Goal: Download file/media

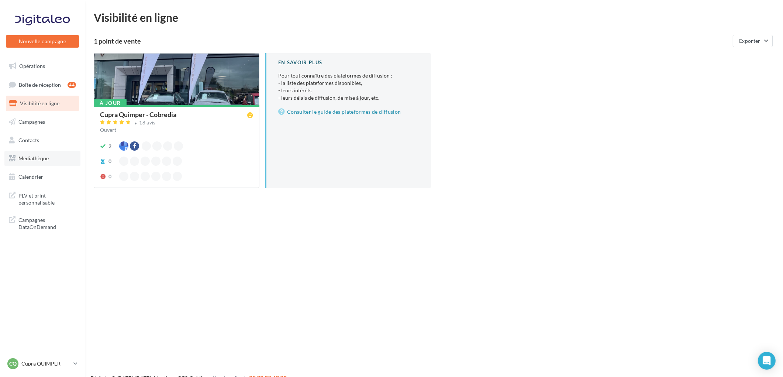
click at [41, 155] on span "Médiathèque" at bounding box center [33, 158] width 30 height 6
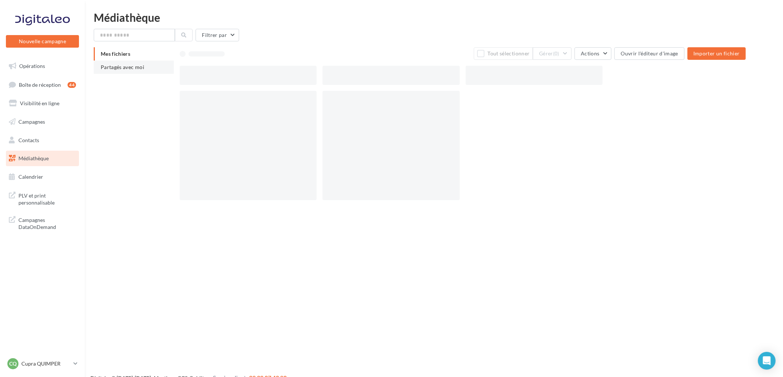
click at [103, 68] on span "Partagés avec moi" at bounding box center [123, 67] width 44 height 6
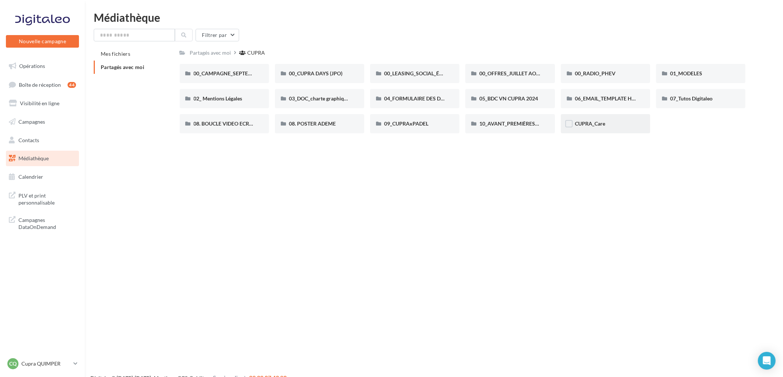
click at [585, 127] on div "CUPRA_Care" at bounding box center [605, 123] width 89 height 19
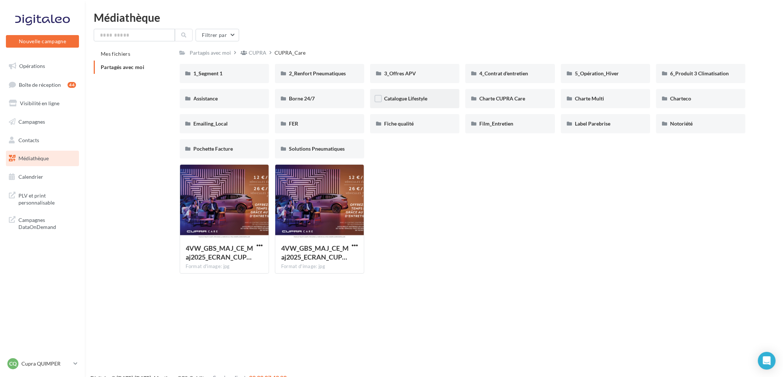
click at [431, 95] on div "Catalogue Lifestyle" at bounding box center [414, 98] width 61 height 7
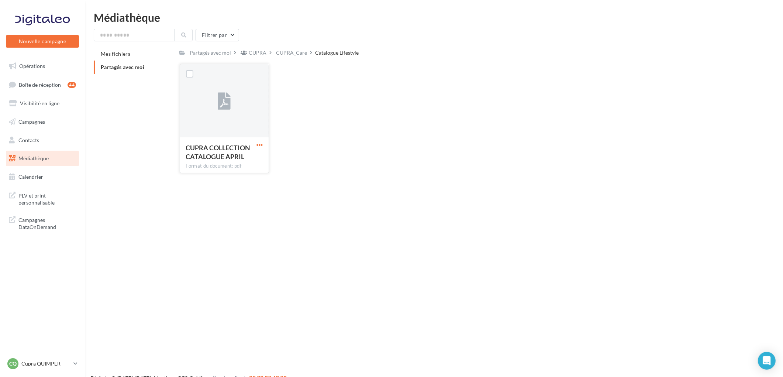
click at [259, 144] on span "button" at bounding box center [259, 145] width 6 height 6
click at [242, 157] on button "Télécharger" at bounding box center [227, 159] width 74 height 19
click at [362, 257] on div "Nouvelle campagne Nouvelle campagne Opérations Boîte de réception 44 Visibilité…" at bounding box center [391, 200] width 783 height 377
click at [294, 54] on div "CUPRA_Care" at bounding box center [291, 52] width 31 height 7
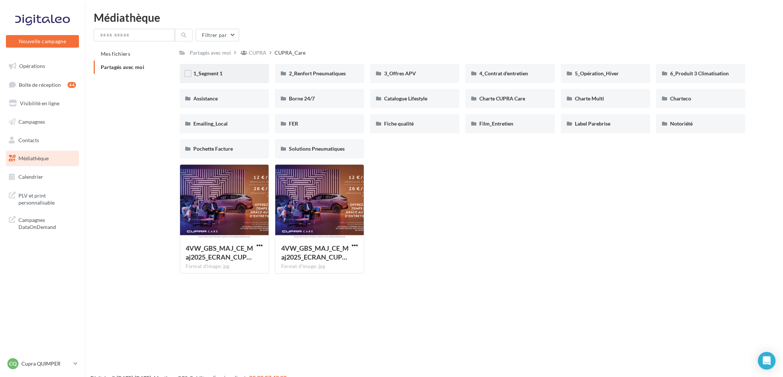
click at [233, 76] on div "1_Segment 1" at bounding box center [224, 73] width 61 height 7
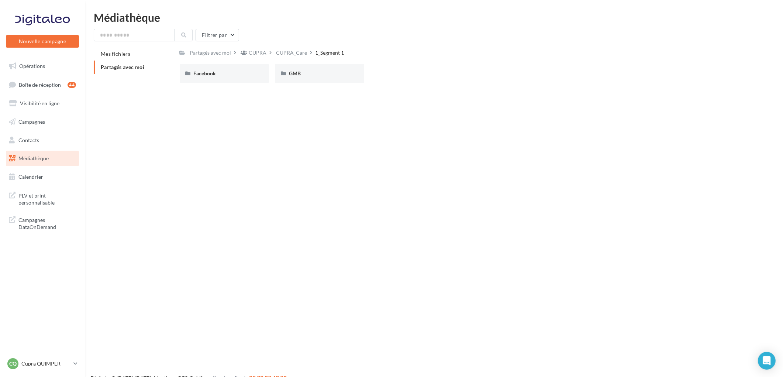
click at [233, 76] on div "Facebook" at bounding box center [224, 73] width 61 height 7
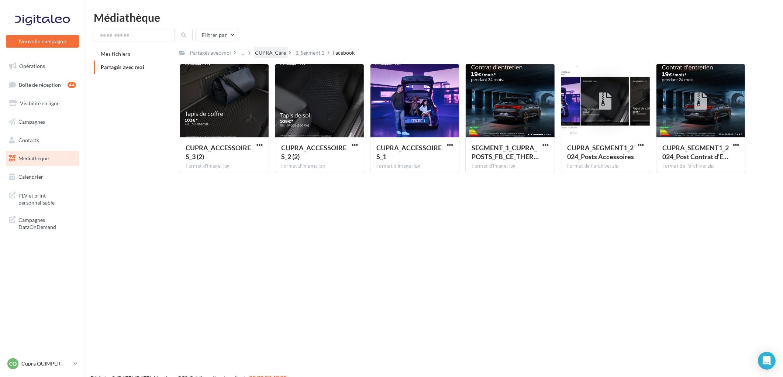
click at [268, 51] on div "CUPRA_Care" at bounding box center [270, 52] width 31 height 7
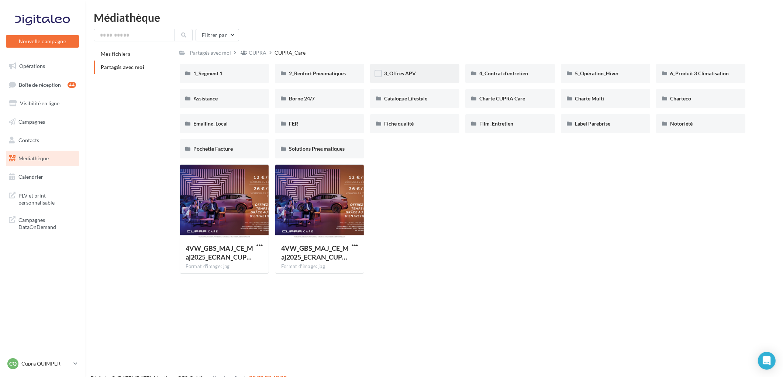
click at [421, 70] on div "3_Offres APV" at bounding box center [414, 73] width 61 height 7
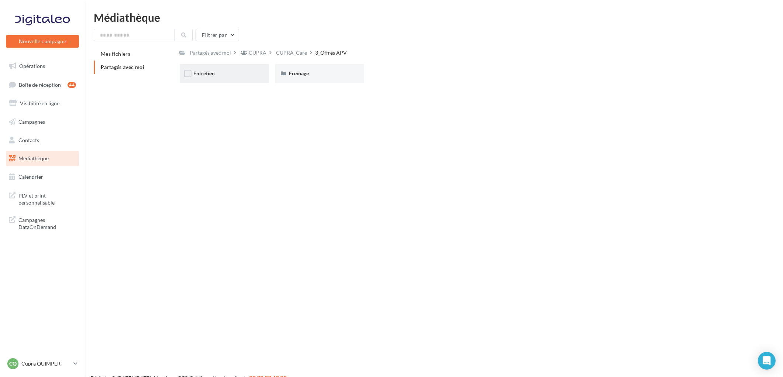
click at [233, 66] on div "Entretien" at bounding box center [224, 73] width 89 height 19
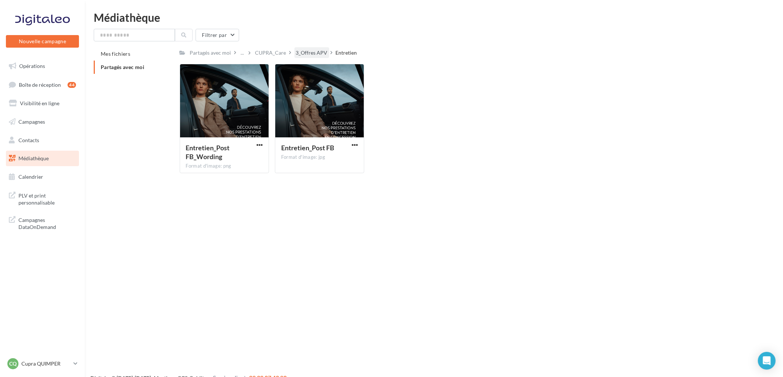
click at [303, 51] on div "3_Offres APV" at bounding box center [312, 52] width 32 height 7
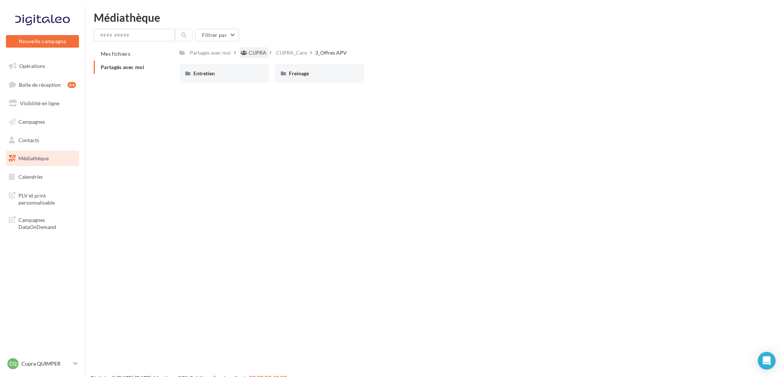
click at [257, 51] on div "CUPRA" at bounding box center [258, 52] width 18 height 7
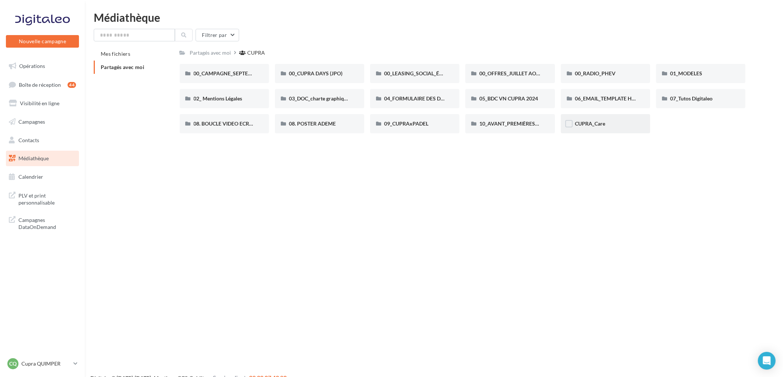
click at [595, 127] on div "CUPRA_Care" at bounding box center [605, 123] width 61 height 7
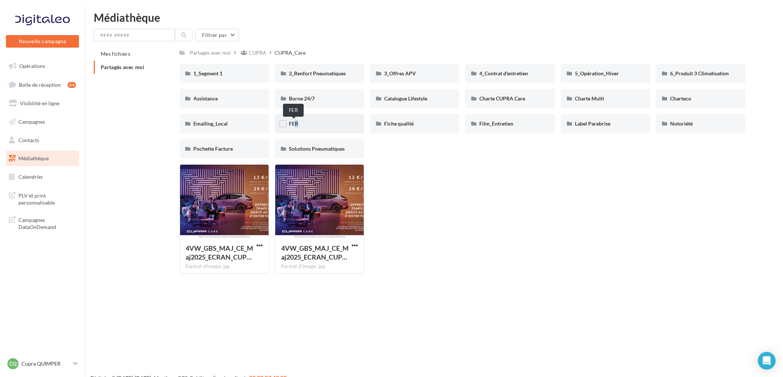
click at [290, 123] on span "FER" at bounding box center [293, 123] width 9 height 6
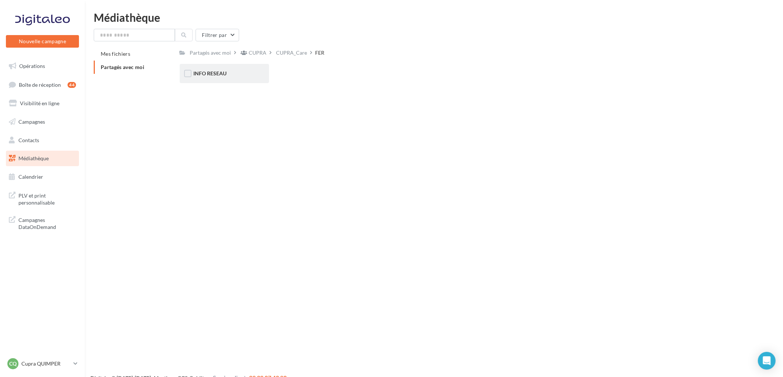
click at [225, 78] on div "INFO RESEAU" at bounding box center [224, 73] width 89 height 19
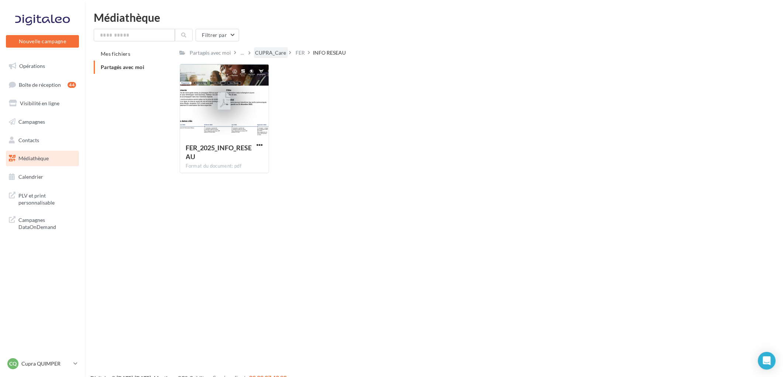
click at [263, 52] on div "CUPRA_Care" at bounding box center [270, 52] width 31 height 7
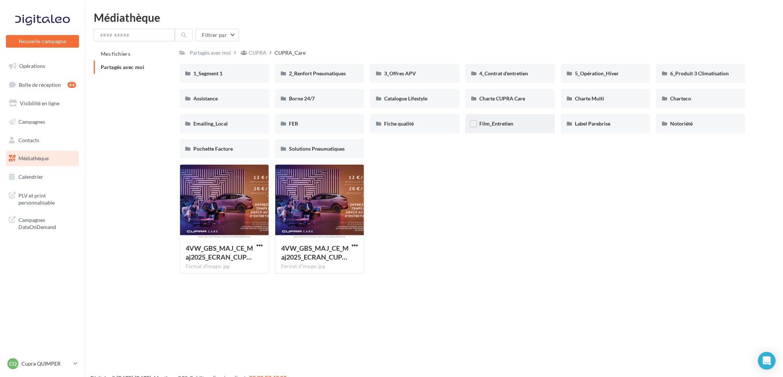
click at [532, 122] on div "Film_Entretien" at bounding box center [509, 123] width 61 height 7
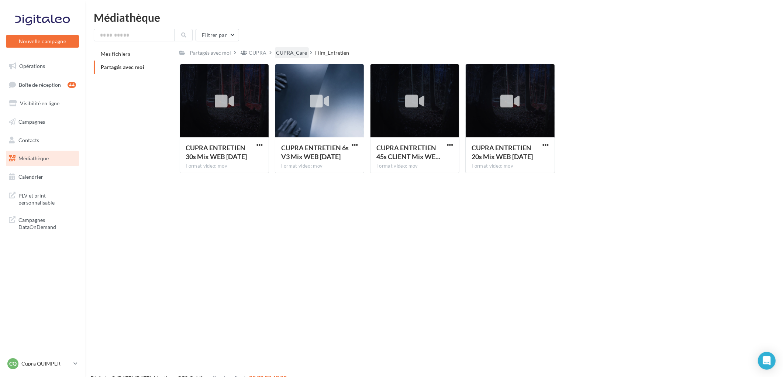
click at [295, 52] on div "CUPRA_Care" at bounding box center [291, 52] width 31 height 7
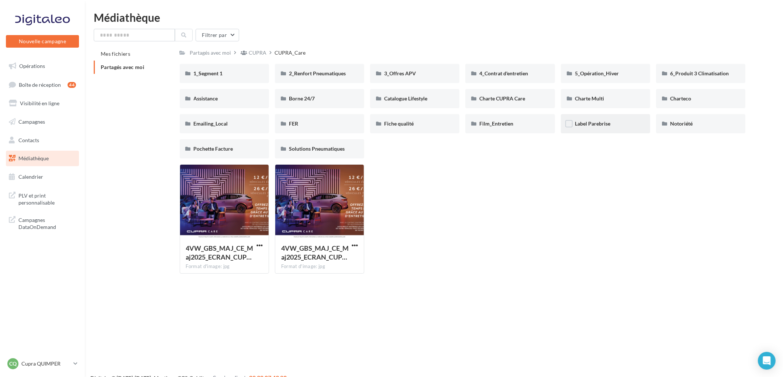
click at [596, 117] on div "Label Parebrise" at bounding box center [605, 123] width 89 height 19
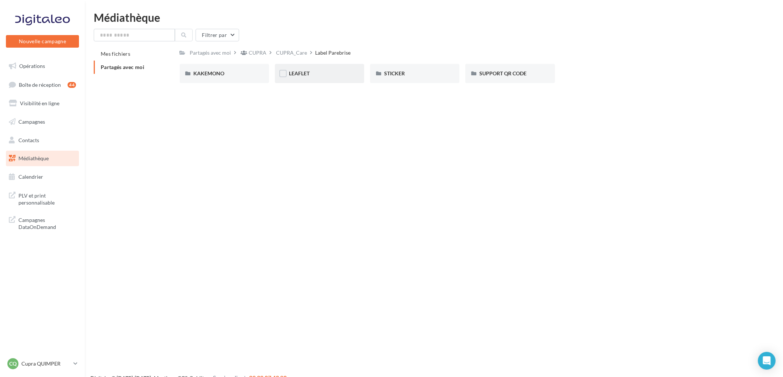
click at [309, 74] on span "LEAFLET" at bounding box center [299, 73] width 21 height 6
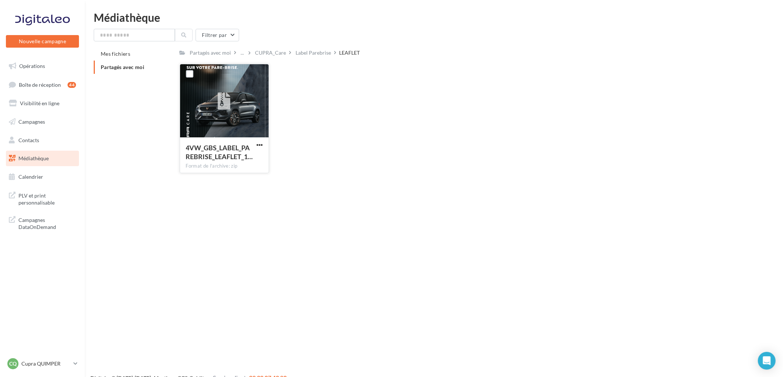
click at [264, 145] on button "button" at bounding box center [259, 145] width 9 height 7
drag, startPoint x: 235, startPoint y: 154, endPoint x: 229, endPoint y: 225, distance: 71.1
click at [235, 156] on button "Télécharger" at bounding box center [227, 159] width 74 height 19
click at [312, 49] on div "Label Parebrise" at bounding box center [313, 52] width 35 height 7
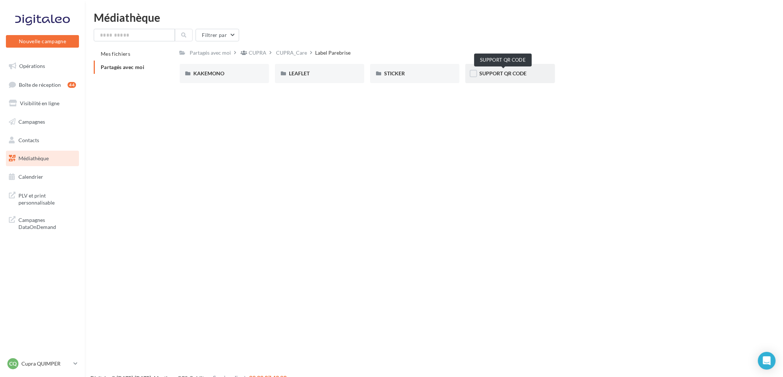
click at [524, 70] on span "SUPPORT QR CODE" at bounding box center [502, 73] width 47 height 6
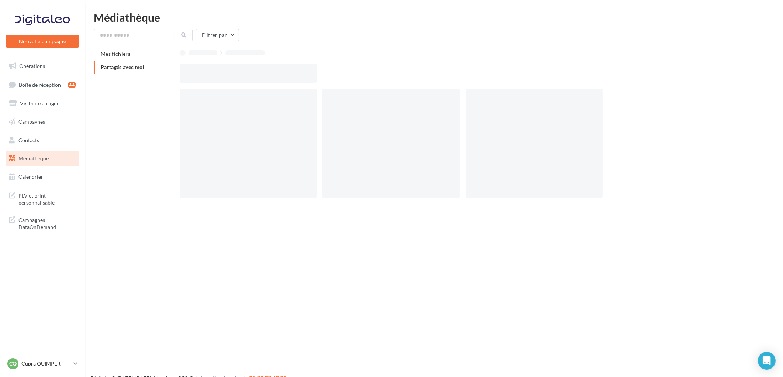
click at [524, 70] on div at bounding box center [466, 72] width 572 height 19
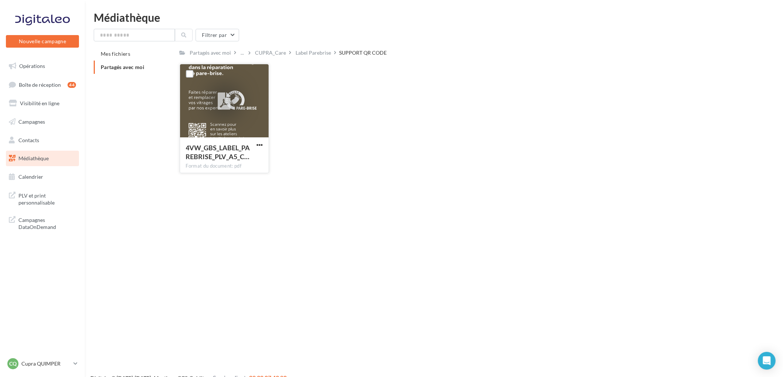
click at [256, 145] on button "button" at bounding box center [259, 145] width 9 height 7
drag, startPoint x: 325, startPoint y: 183, endPoint x: 252, endPoint y: 146, distance: 82.2
click at [325, 183] on div "Nouvelle campagne Nouvelle campagne Opérations Boîte de réception 44 Visibilité…" at bounding box center [391, 200] width 783 height 377
click at [263, 144] on button "button" at bounding box center [259, 145] width 9 height 7
drag, startPoint x: 231, startPoint y: 157, endPoint x: 255, endPoint y: 122, distance: 42.2
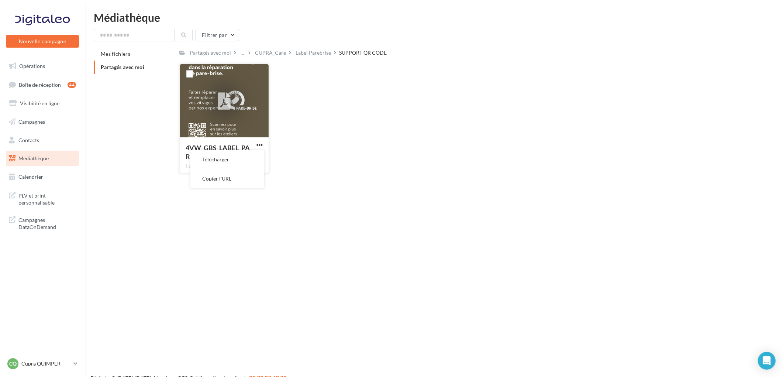
click at [230, 157] on button "Télécharger" at bounding box center [227, 159] width 74 height 19
click at [301, 53] on div "Label Parebrise" at bounding box center [313, 52] width 35 height 7
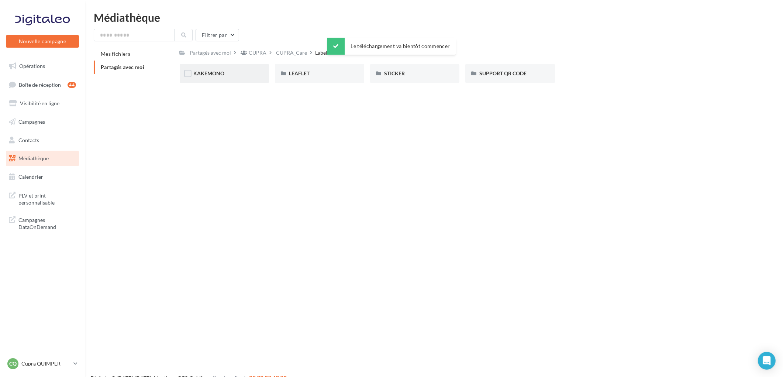
click at [234, 72] on div "KAKEMONO" at bounding box center [224, 73] width 61 height 7
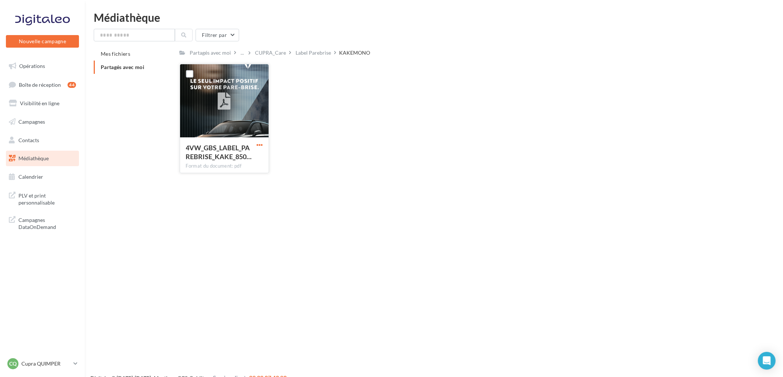
click at [259, 144] on span "button" at bounding box center [259, 145] width 6 height 6
click at [248, 160] on button "Télécharger" at bounding box center [227, 159] width 74 height 19
click at [303, 48] on div "Label Parebrise" at bounding box center [313, 52] width 38 height 11
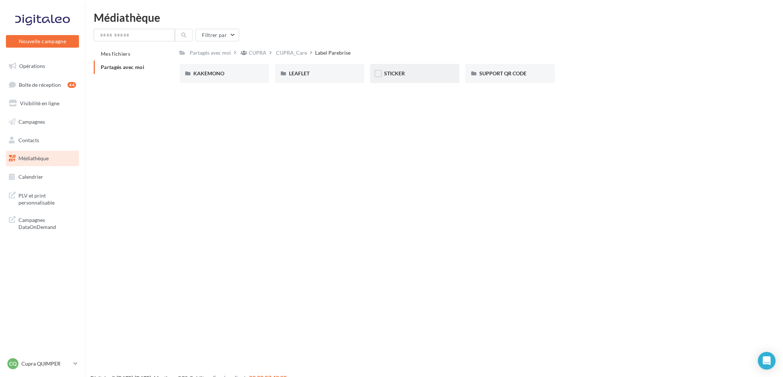
click at [411, 75] on div "STICKER" at bounding box center [414, 73] width 61 height 7
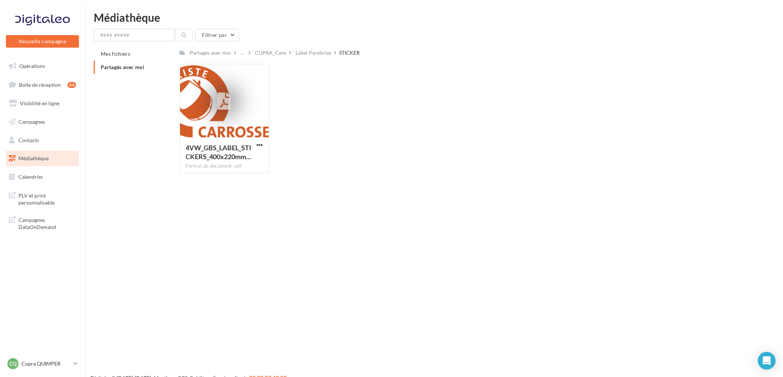
click at [306, 310] on div "Nouvelle campagne Nouvelle campagne Opérations Boîte de réception 44 Visibilité…" at bounding box center [391, 200] width 783 height 377
click at [272, 53] on div "CUPRA_Care" at bounding box center [270, 52] width 31 height 7
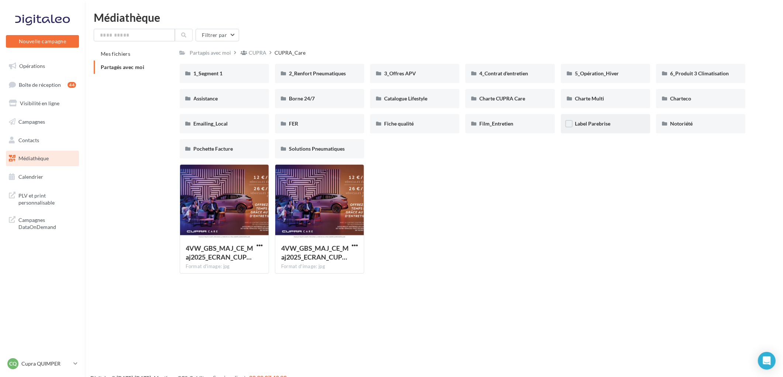
click at [607, 129] on div "Label Parebrise" at bounding box center [605, 123] width 89 height 19
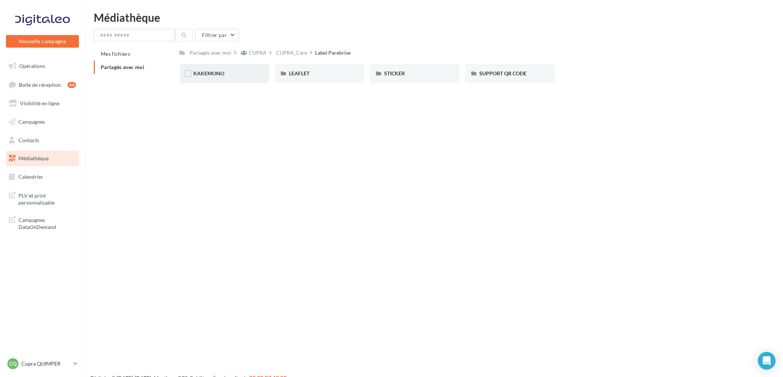
click at [242, 79] on div "KAKEMONO" at bounding box center [224, 73] width 89 height 19
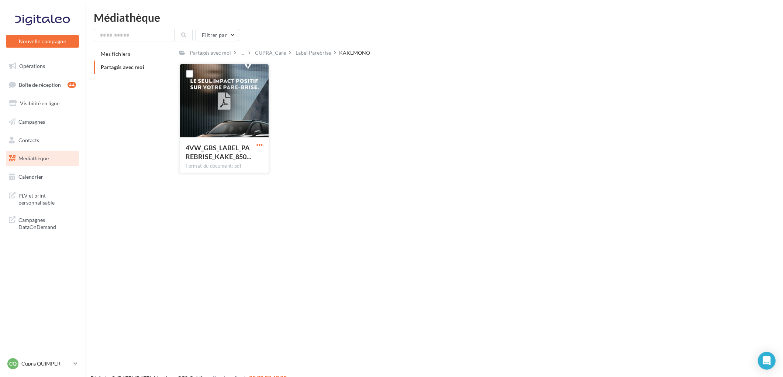
click at [261, 143] on span "button" at bounding box center [259, 145] width 6 height 6
click at [254, 156] on button "Télécharger" at bounding box center [227, 159] width 74 height 19
click at [189, 73] on label at bounding box center [189, 73] width 7 height 7
click at [260, 142] on span "button" at bounding box center [259, 145] width 6 height 6
click at [238, 158] on button "Télécharger" at bounding box center [227, 159] width 74 height 19
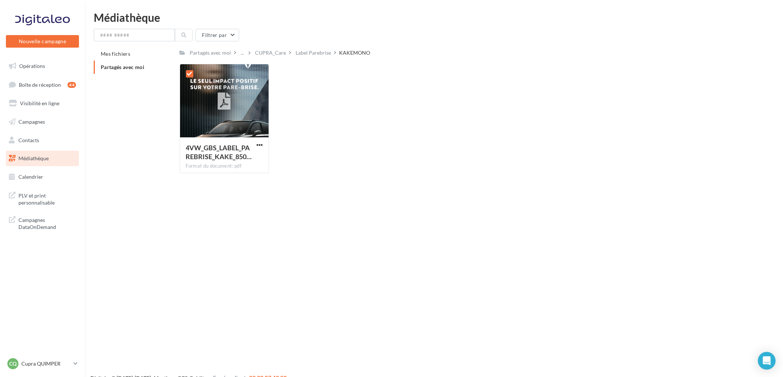
click at [591, 50] on div "Partagés avec moi ... CUPRA_Care Label Parebrise KAKEMONO" at bounding box center [463, 52] width 566 height 11
click at [207, 89] on div at bounding box center [224, 101] width 89 height 74
click at [221, 156] on span "4VW_GBS_LABEL_PAREBRISE_KAKE_850…" at bounding box center [219, 152] width 66 height 17
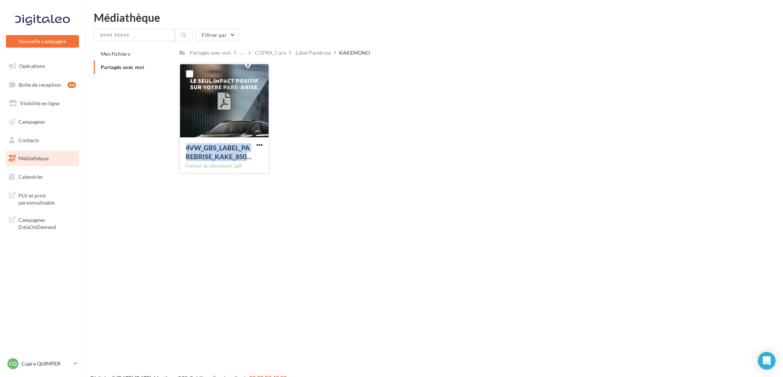
click at [221, 156] on span "4VW_GBS_LABEL_PAREBRISE_KAKE_850…" at bounding box center [219, 152] width 66 height 17
click at [258, 143] on span "button" at bounding box center [259, 145] width 6 height 6
click at [244, 181] on button "Copier l'URL" at bounding box center [227, 178] width 74 height 19
click at [218, 56] on div "Partagés avec moi" at bounding box center [210, 52] width 41 height 7
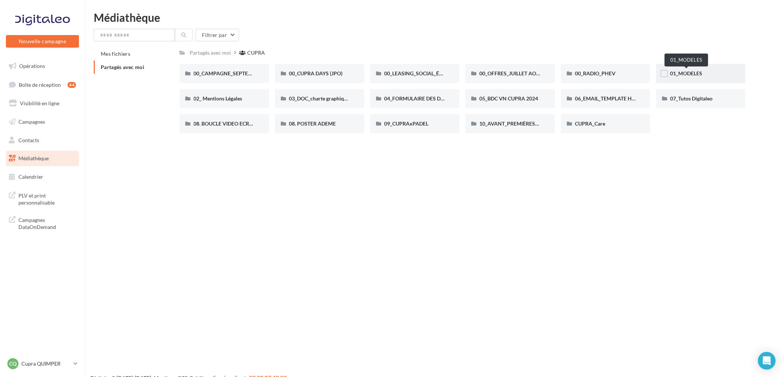
click at [674, 72] on span "01_MODELES" at bounding box center [686, 73] width 32 height 6
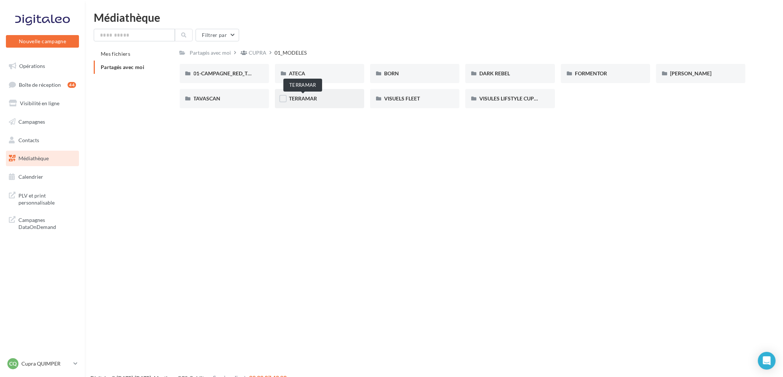
click at [294, 97] on span "TERRAMAR" at bounding box center [303, 98] width 28 height 6
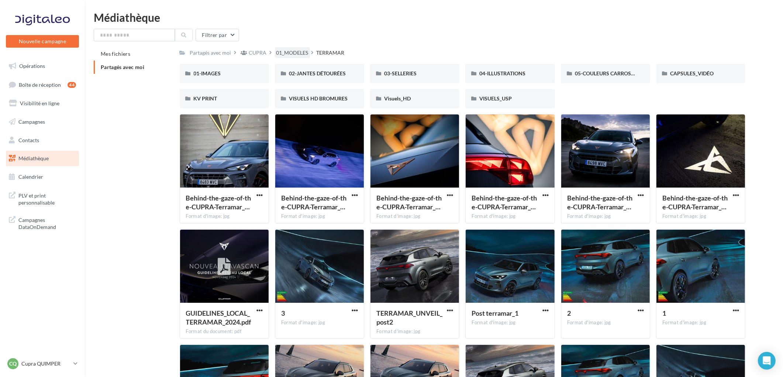
click at [304, 52] on div "01_MODELES" at bounding box center [292, 52] width 32 height 7
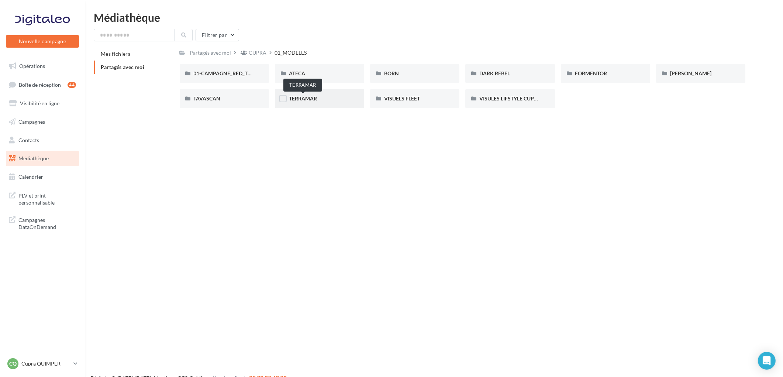
click at [308, 99] on span "TERRAMAR" at bounding box center [303, 98] width 28 height 6
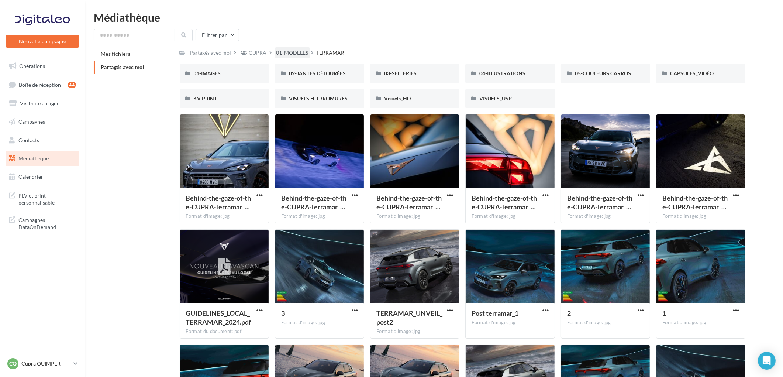
click at [292, 53] on div "01_MODELES" at bounding box center [292, 52] width 32 height 7
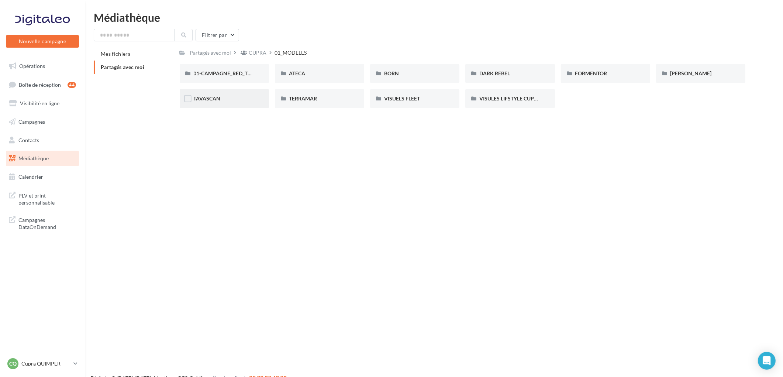
click at [222, 99] on div "TAVASCAN" at bounding box center [224, 98] width 61 height 7
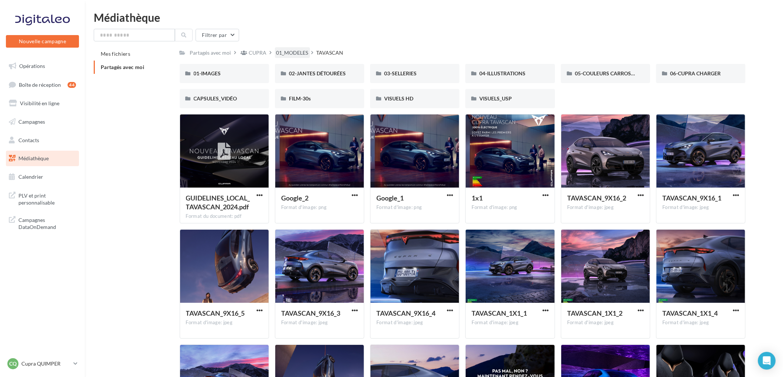
click at [285, 50] on div "01_MODELES" at bounding box center [292, 52] width 32 height 7
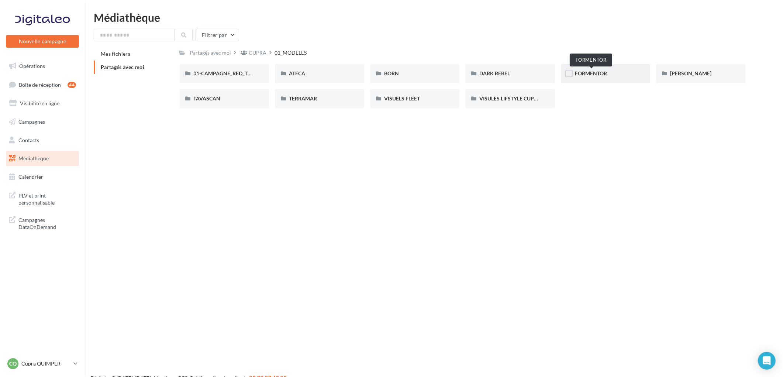
click at [604, 74] on span "FORMENTOR" at bounding box center [591, 73] width 32 height 6
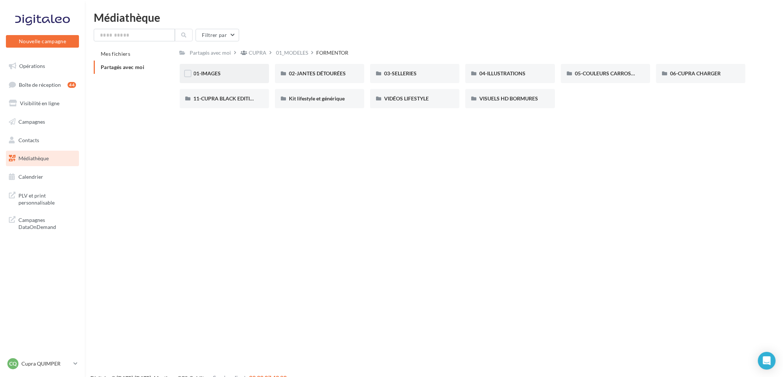
click at [228, 66] on div "01-IMAGES" at bounding box center [224, 73] width 89 height 19
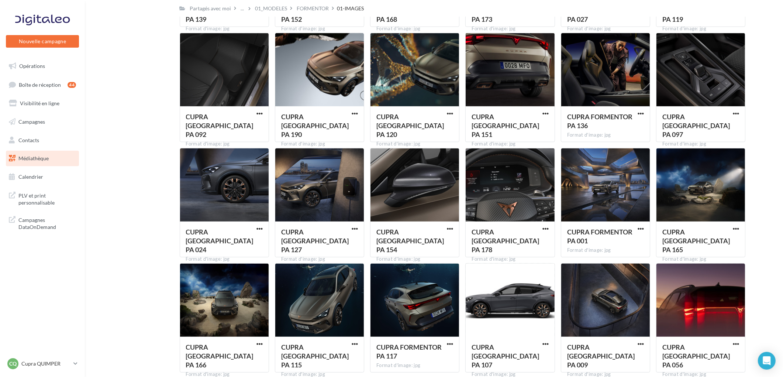
scroll to position [707, 0]
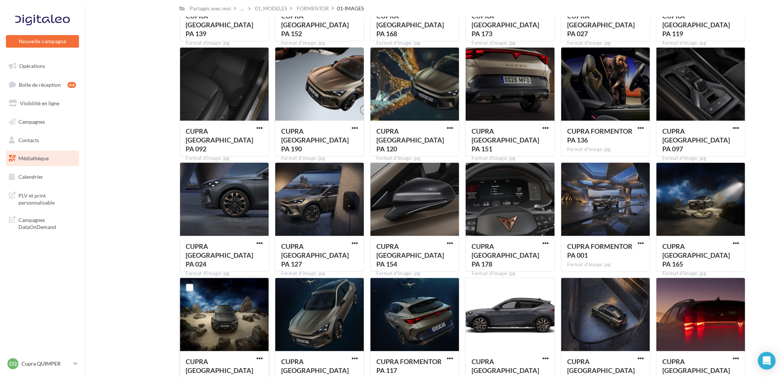
click at [208, 314] on div at bounding box center [224, 315] width 89 height 74
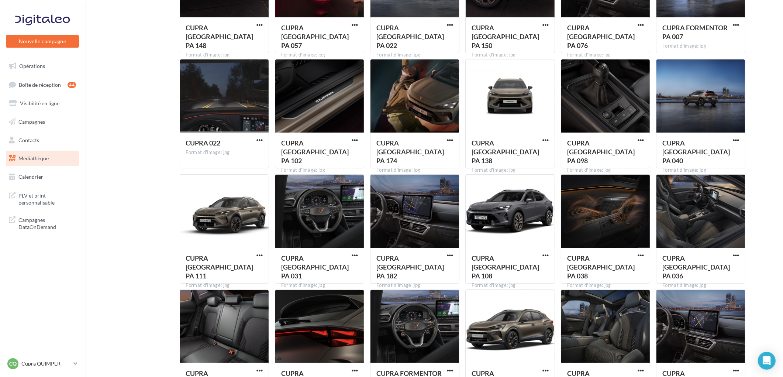
scroll to position [0, 0]
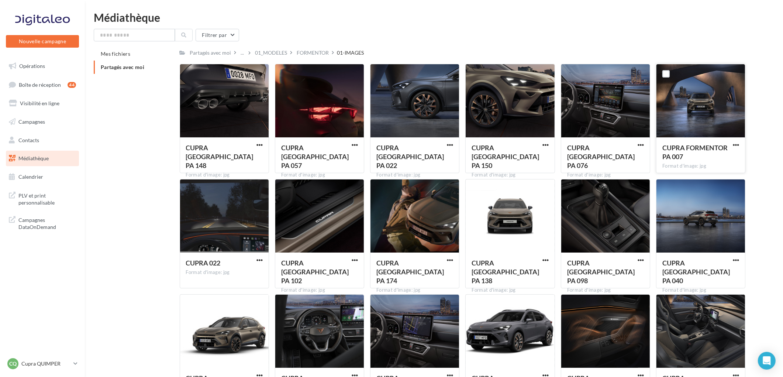
click at [720, 104] on div at bounding box center [700, 101] width 89 height 74
click at [736, 145] on span "button" at bounding box center [736, 145] width 6 height 6
click at [690, 159] on button "Télécharger" at bounding box center [704, 159] width 74 height 19
